Goal: Check status

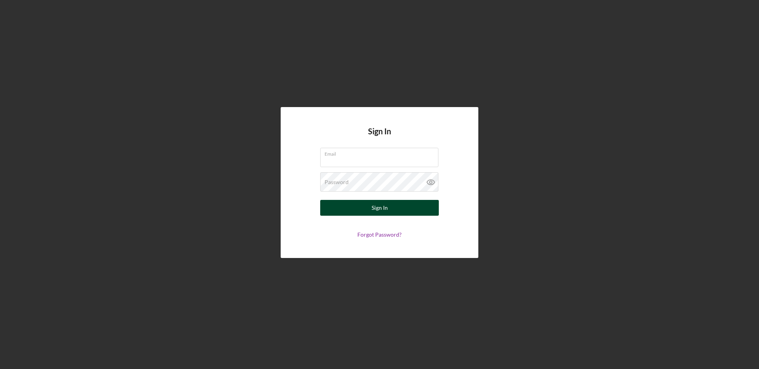
type input "[EMAIL_ADDRESS][DOMAIN_NAME]"
click at [363, 203] on button "Sign In" at bounding box center [379, 208] width 119 height 16
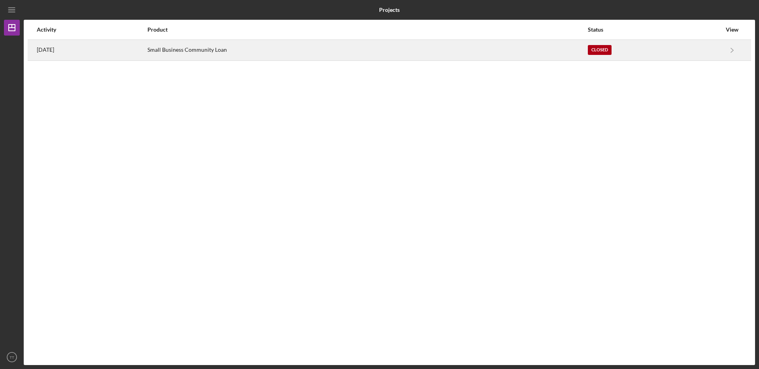
click at [147, 49] on div "[DATE]" at bounding box center [92, 50] width 110 height 20
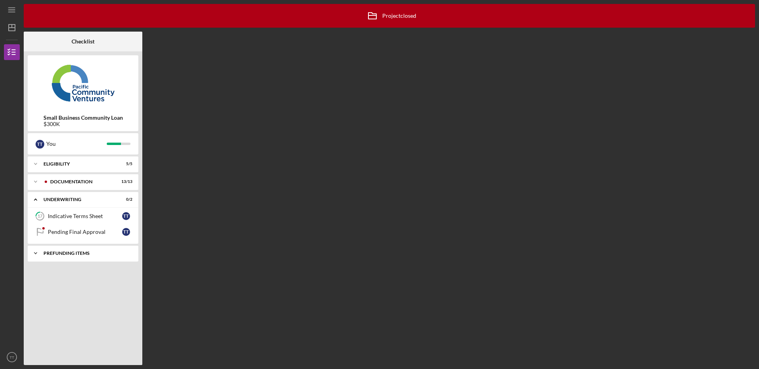
click at [58, 256] on div "Icon/Expander Prefunding Items 0 / 10" at bounding box center [83, 253] width 111 height 16
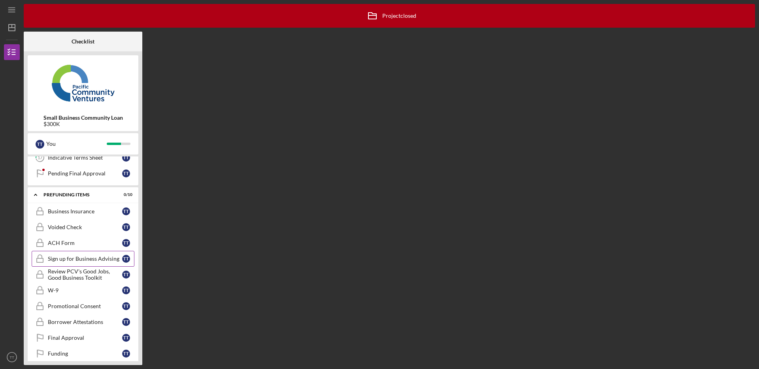
scroll to position [67, 0]
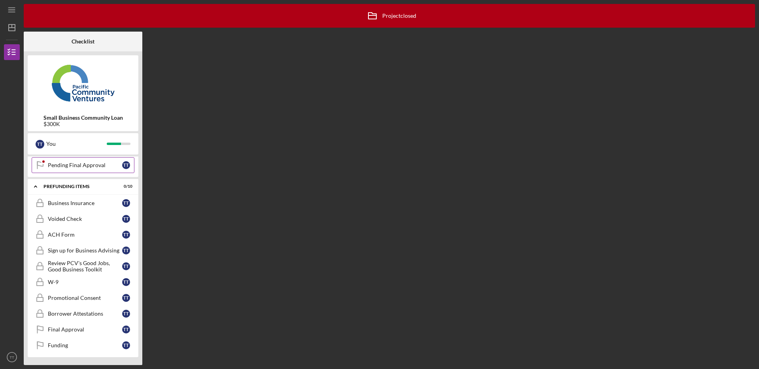
click at [65, 170] on link "Pending Final Approval Pending Final Approval T T" at bounding box center [83, 165] width 103 height 16
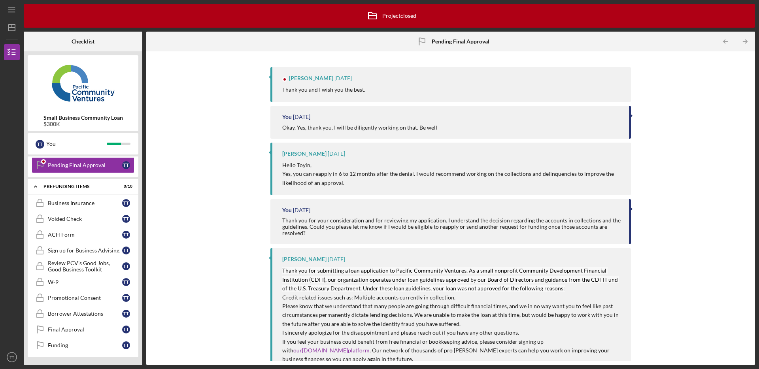
click at [426, 82] on div "[PERSON_NAME] [DATE] Thank you and I wish you the best." at bounding box center [450, 84] width 360 height 35
click at [235, 146] on div "[PERSON_NAME] [DATE] Thank you and I wish you the best. You [DATE] Okay. Yes, t…" at bounding box center [450, 208] width 601 height 306
